Goal: Find specific page/section: Find specific page/section

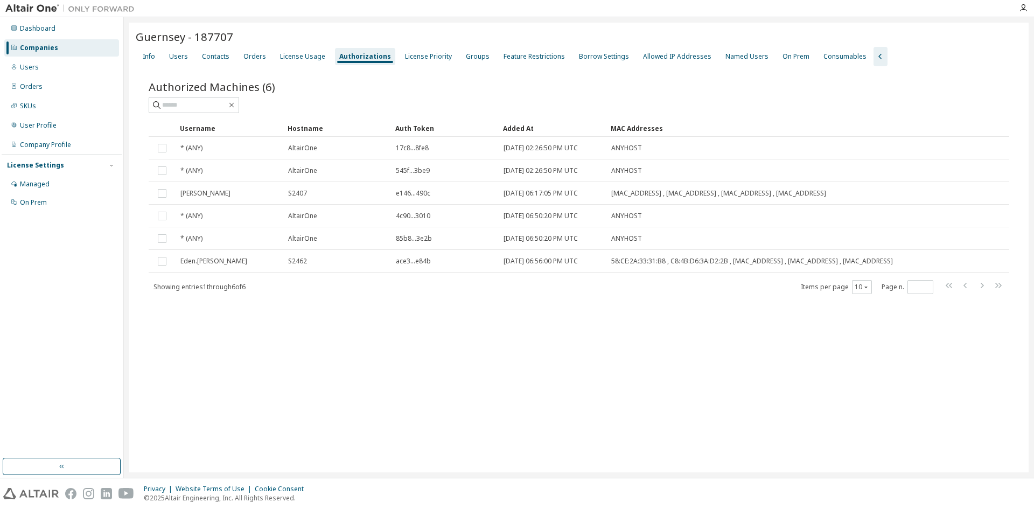
click at [87, 47] on div "Companies" at bounding box center [61, 47] width 115 height 17
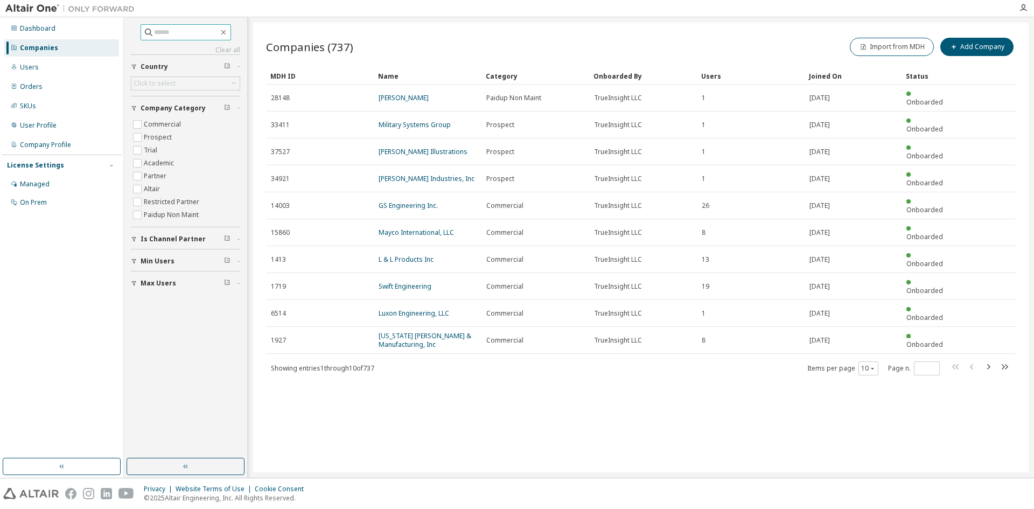
click at [189, 32] on input "text" at bounding box center [186, 32] width 65 height 11
type input "*******"
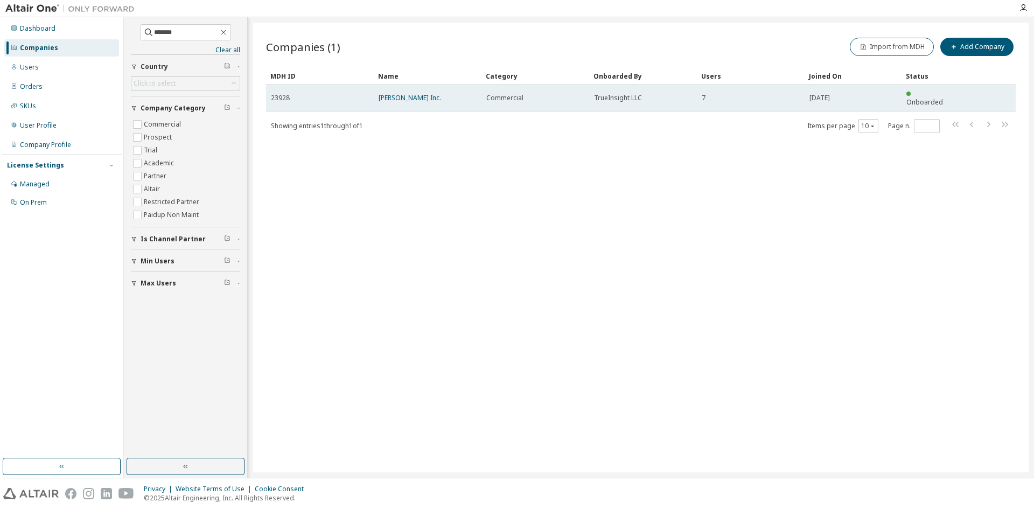
click at [435, 94] on div "[PERSON_NAME] Inc." at bounding box center [428, 98] width 98 height 9
click at [412, 94] on link "[PERSON_NAME] Inc." at bounding box center [410, 97] width 62 height 9
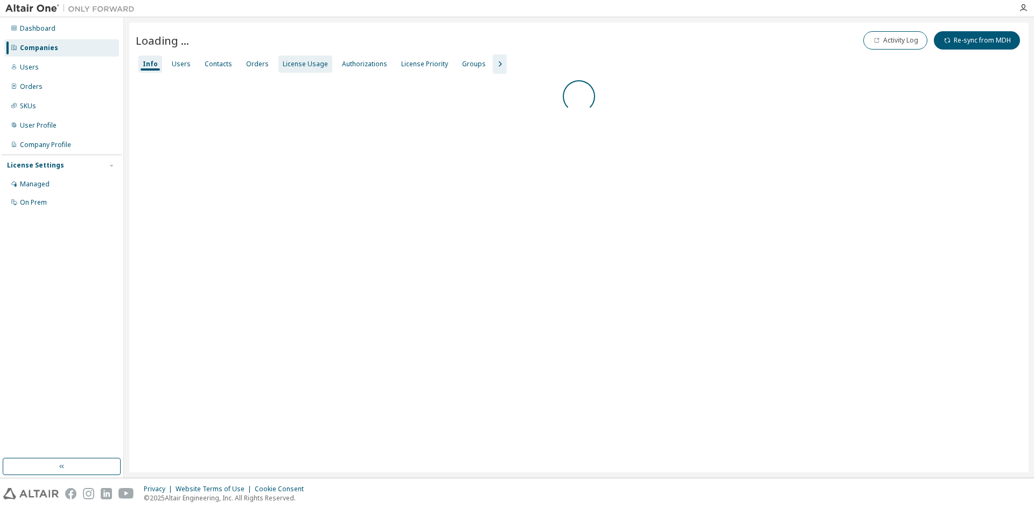
click at [306, 60] on div "License Usage" at bounding box center [305, 64] width 45 height 9
